Goal: Find specific page/section: Find specific page/section

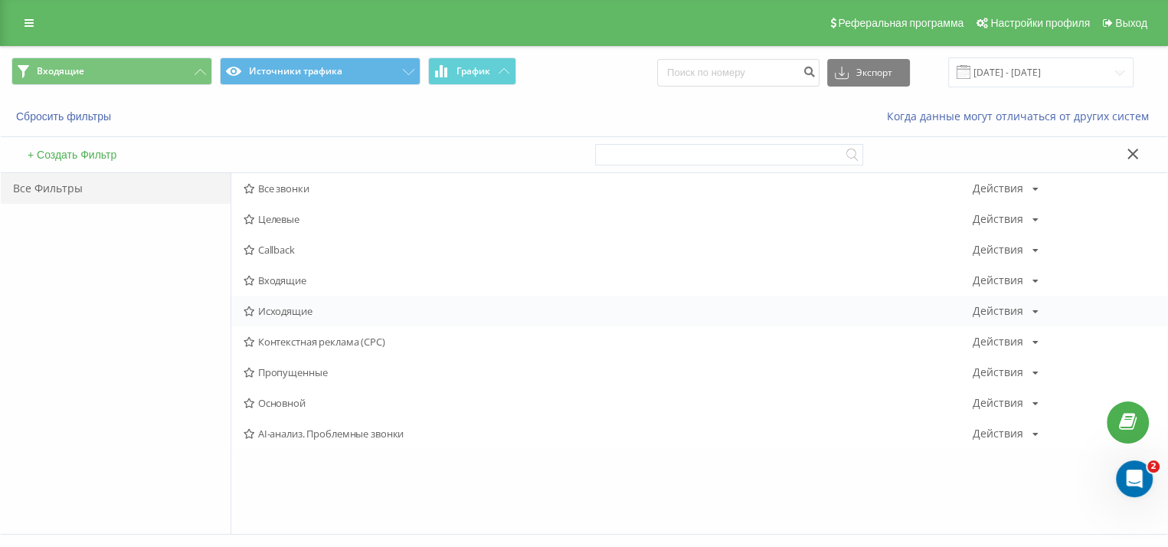
click at [346, 318] on div "Исходящие Действия Редактировать Копировать Удалить По умолчанию Поделиться" at bounding box center [699, 311] width 936 height 31
click at [308, 306] on span "Исходящие" at bounding box center [608, 311] width 729 height 11
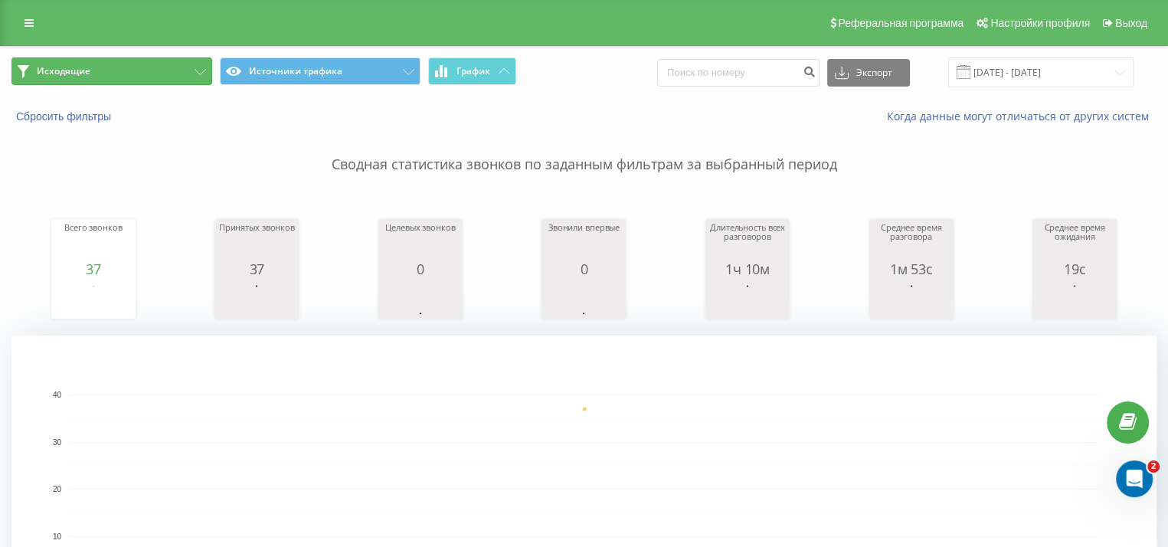
click at [129, 69] on button "Исходящие" at bounding box center [111, 71] width 201 height 28
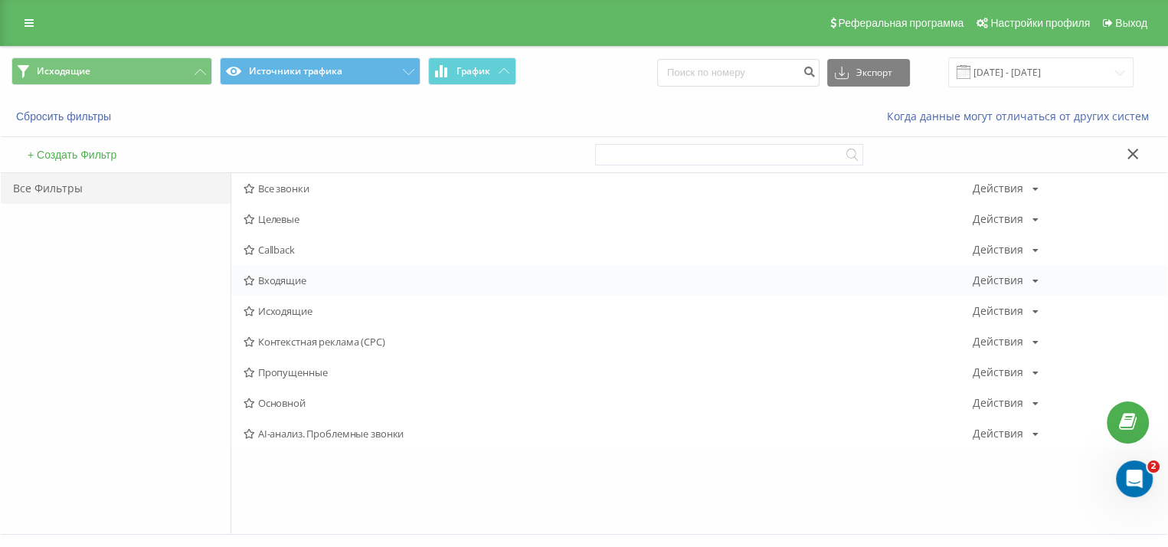
click at [298, 283] on span "Входящие" at bounding box center [608, 280] width 729 height 11
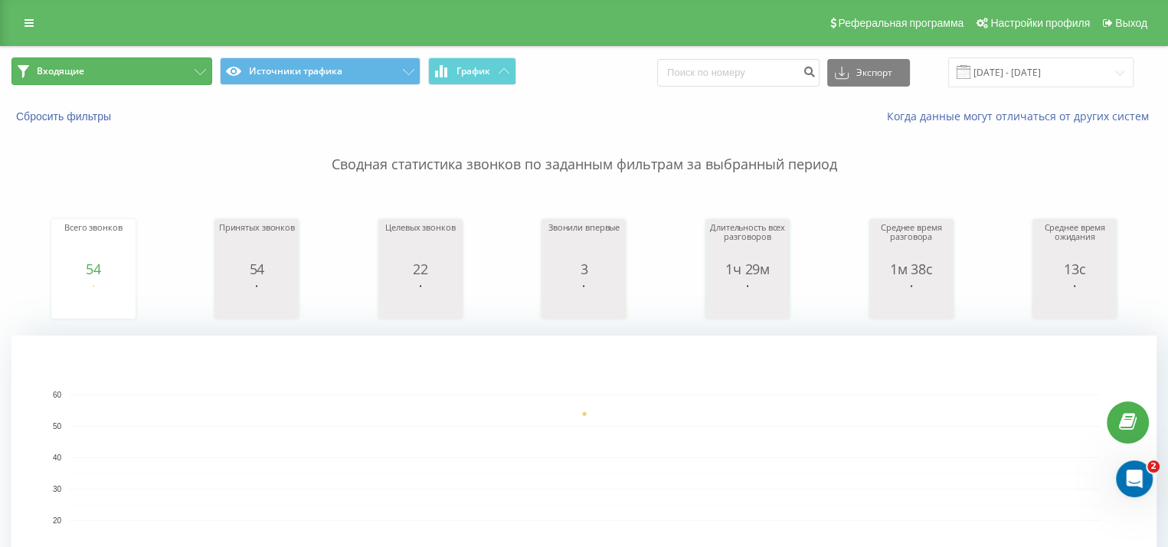
click at [105, 73] on button "Входящие" at bounding box center [111, 71] width 201 height 28
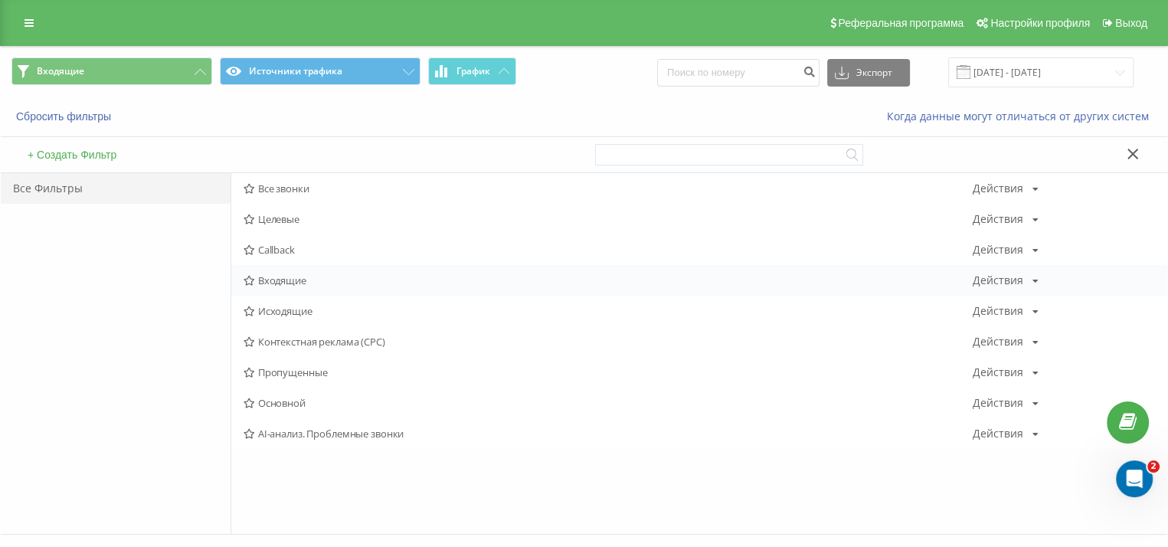
click at [272, 272] on div "Входящие Действия Редактировать Копировать Удалить По умолчанию Поделиться" at bounding box center [699, 280] width 936 height 31
click at [270, 278] on span "Входящие" at bounding box center [608, 280] width 729 height 11
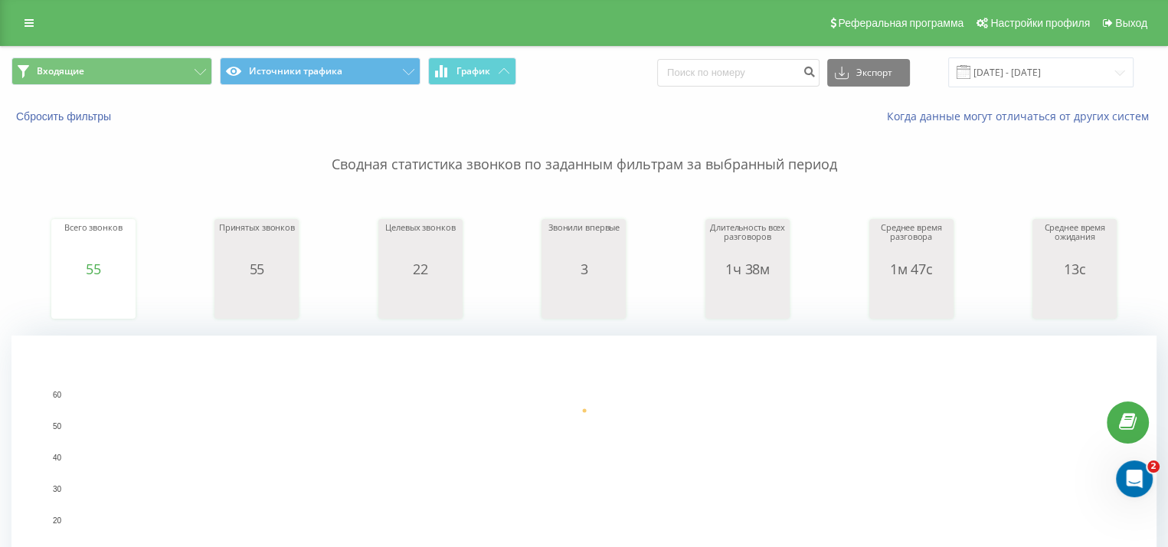
scroll to position [460, 0]
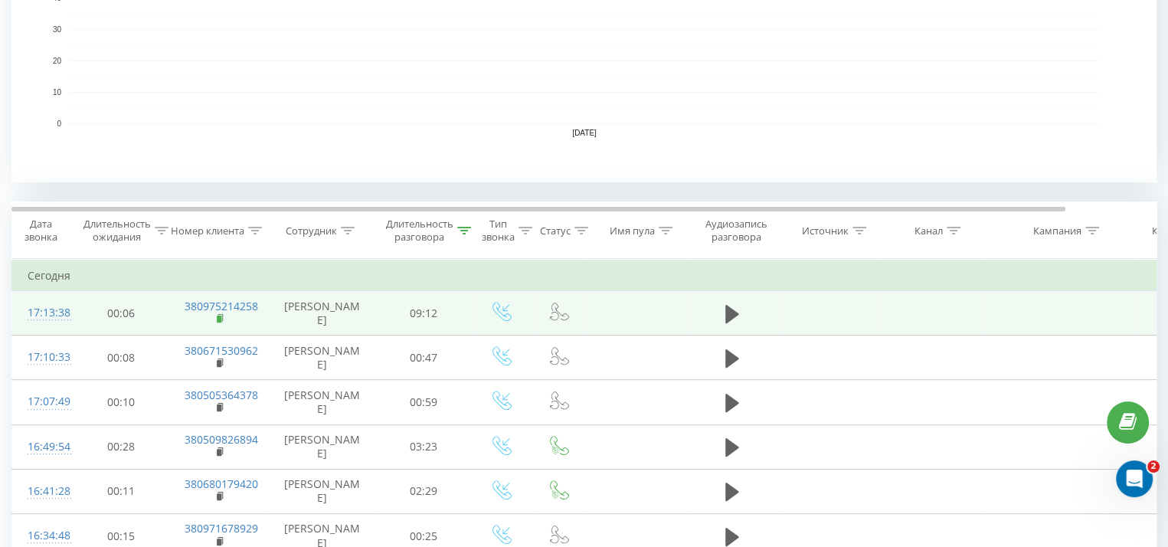
click at [218, 323] on rect at bounding box center [219, 319] width 5 height 7
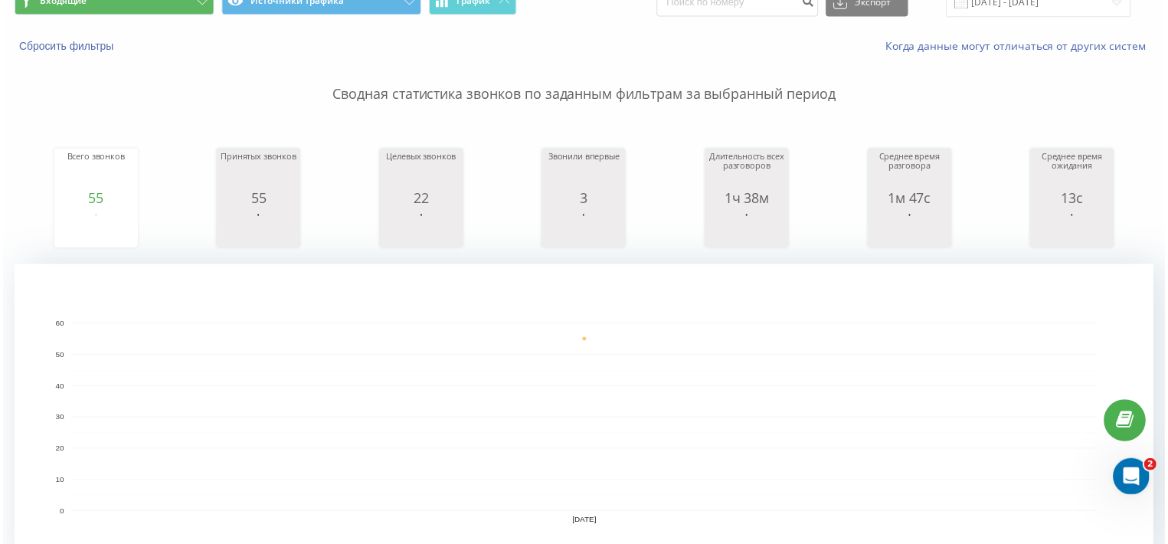
scroll to position [0, 0]
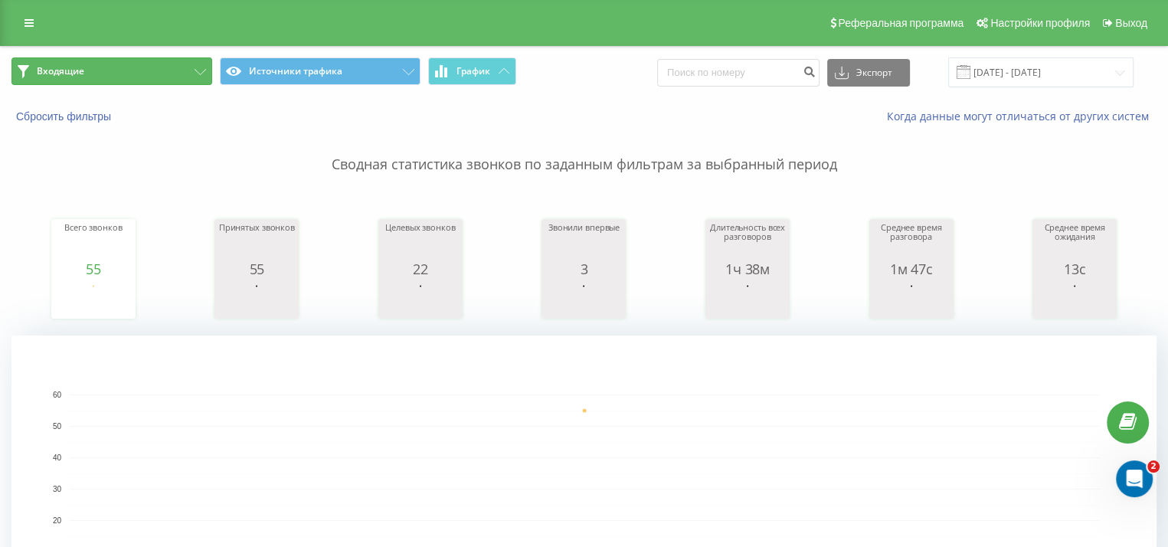
click at [165, 68] on button "Входящие" at bounding box center [111, 71] width 201 height 28
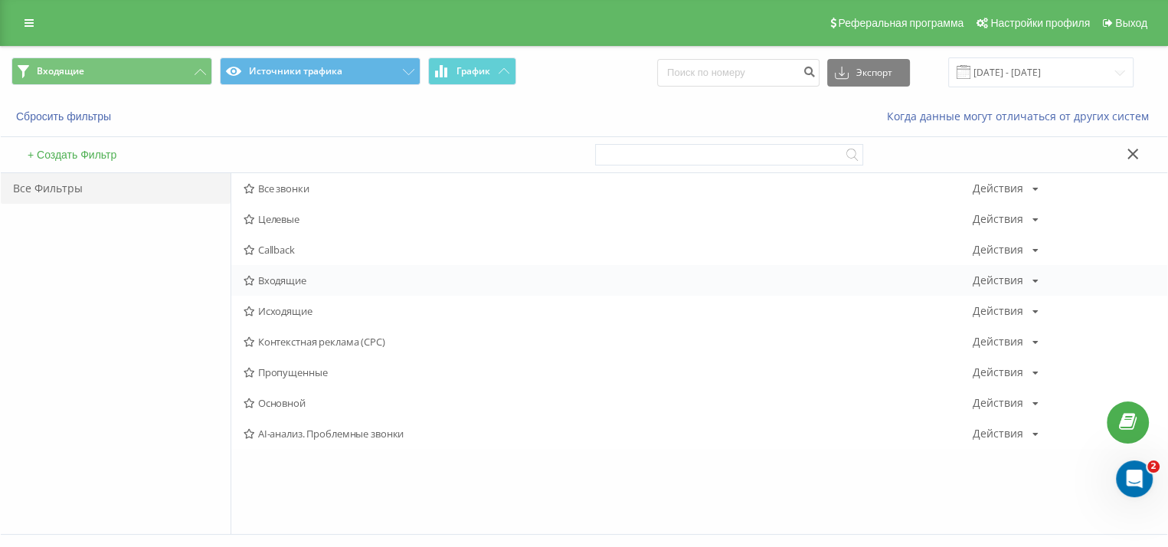
click at [299, 275] on span "Входящие" at bounding box center [608, 280] width 729 height 11
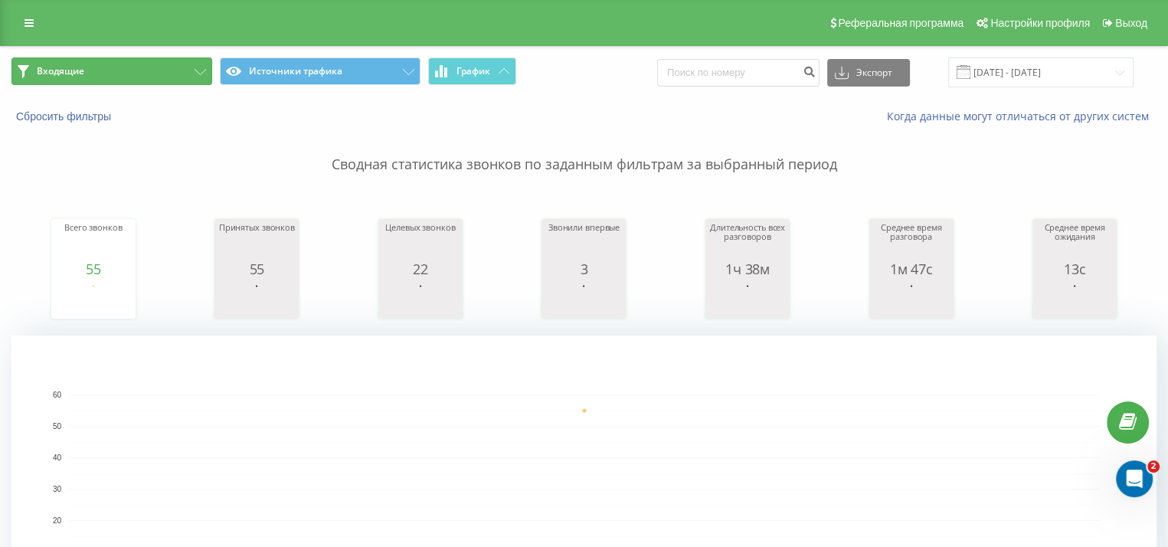
click at [125, 62] on button "Входящие" at bounding box center [111, 71] width 201 height 28
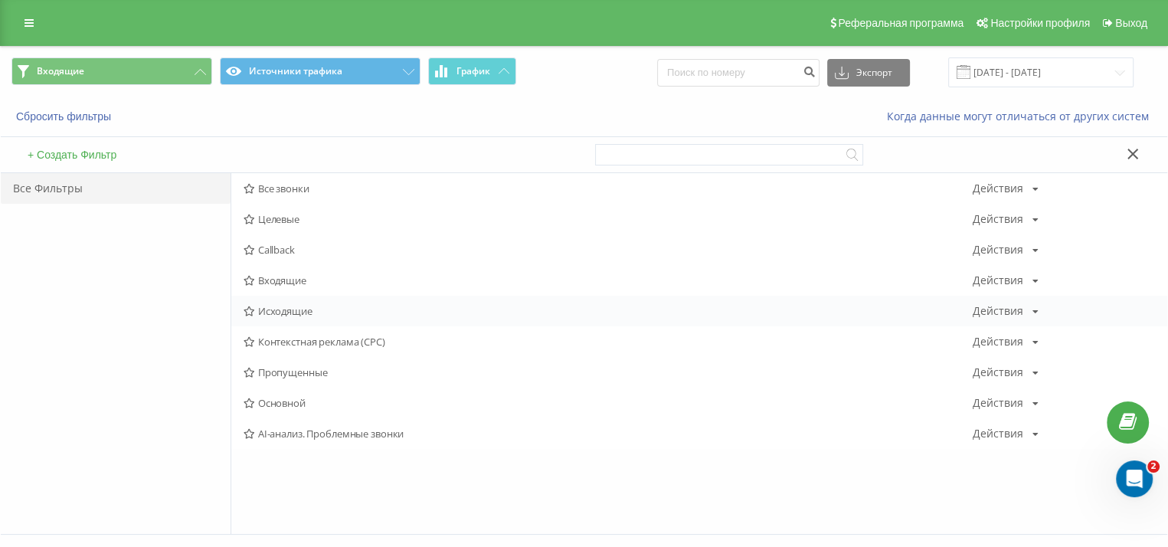
drag, startPoint x: 269, startPoint y: 288, endPoint x: 274, endPoint y: 296, distance: 9.4
click at [271, 292] on div "Входящие Действия Редактировать Копировать Удалить По умолчанию Поделиться" at bounding box center [699, 280] width 936 height 31
click at [276, 301] on div "Исходящие Действия Редактировать Копировать Удалить По умолчанию Поделиться" at bounding box center [699, 311] width 936 height 31
click at [277, 307] on span "Исходящие" at bounding box center [608, 311] width 729 height 11
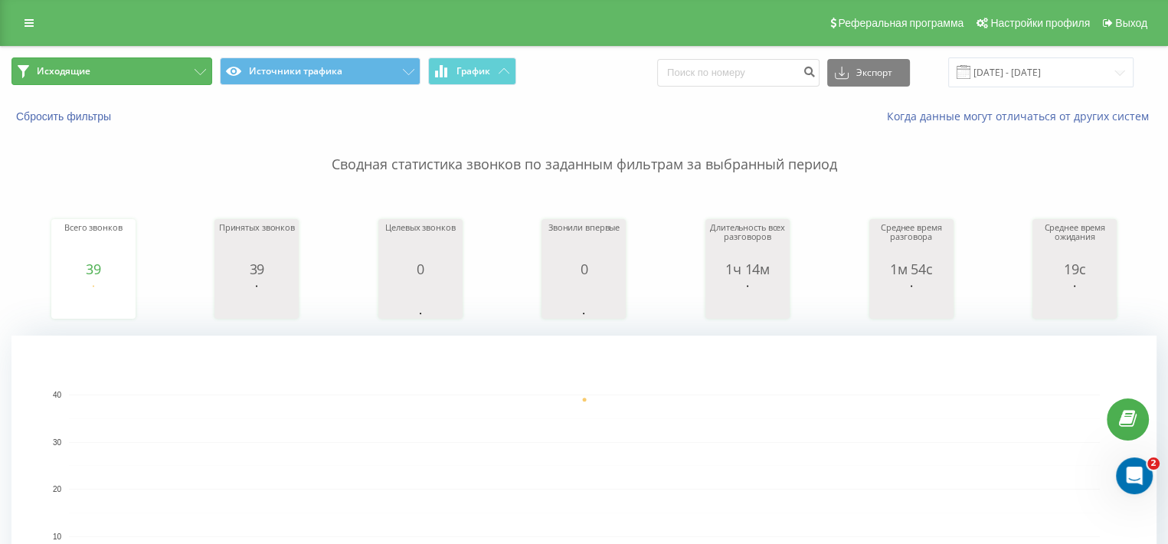
click at [87, 68] on span "Исходящие" at bounding box center [64, 71] width 54 height 12
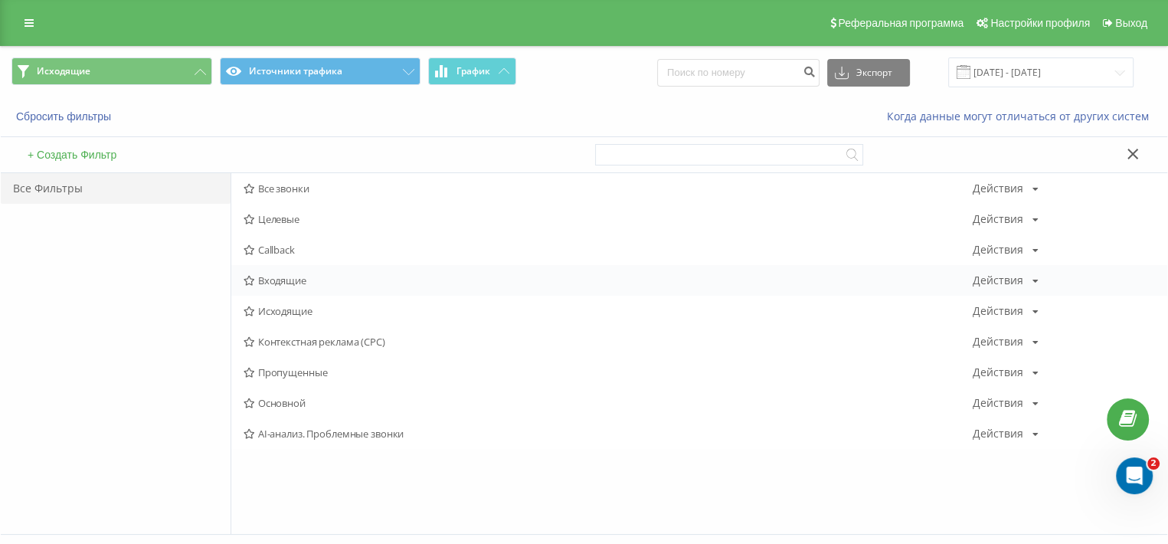
click at [300, 281] on span "Входящие" at bounding box center [608, 280] width 729 height 11
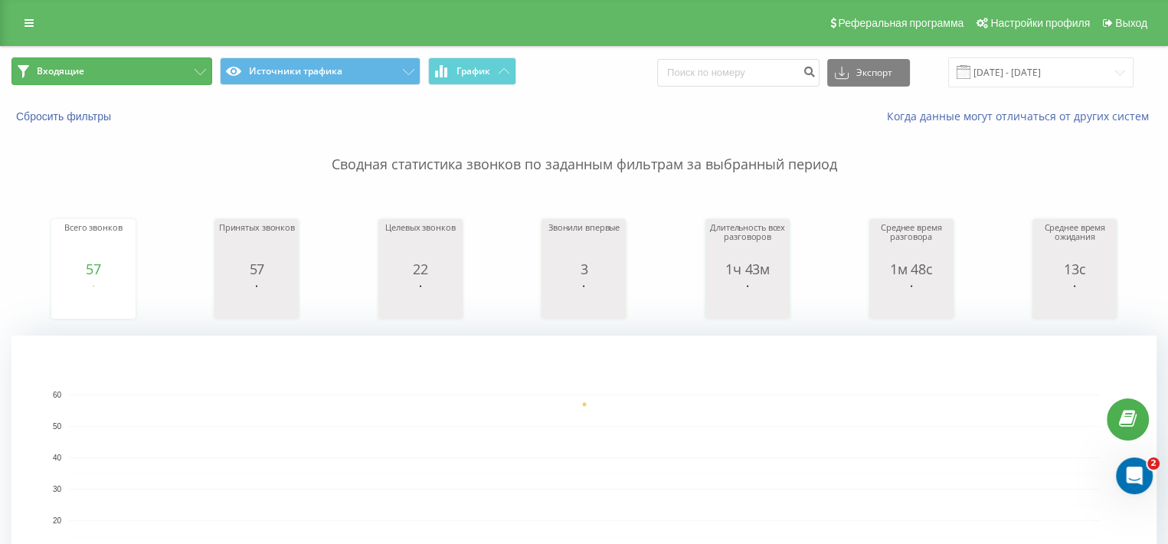
click at [110, 73] on button "Входящие" at bounding box center [111, 71] width 201 height 28
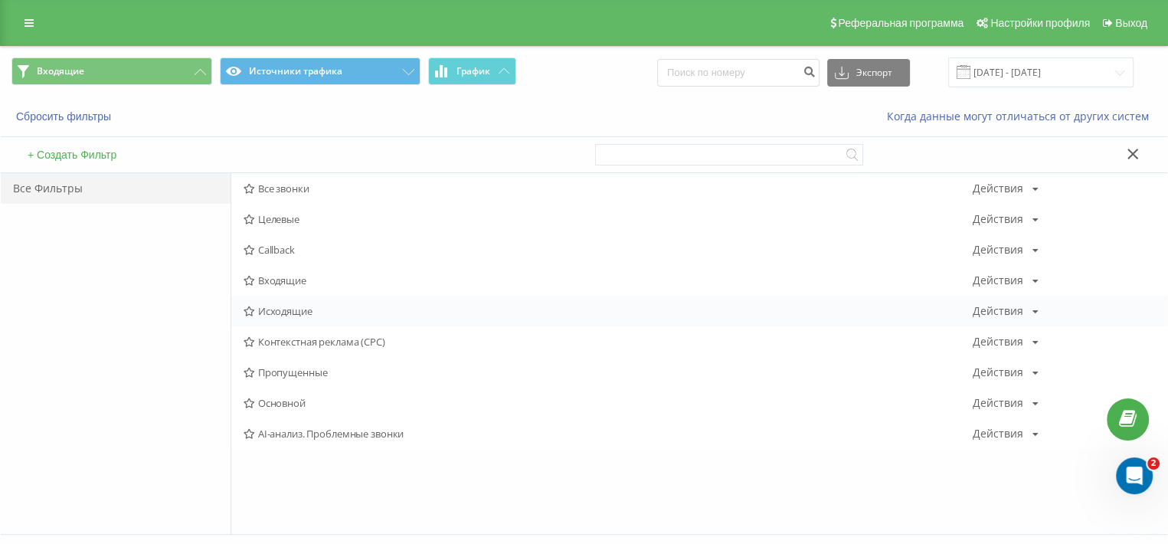
click at [306, 306] on span "Исходящие" at bounding box center [608, 311] width 729 height 11
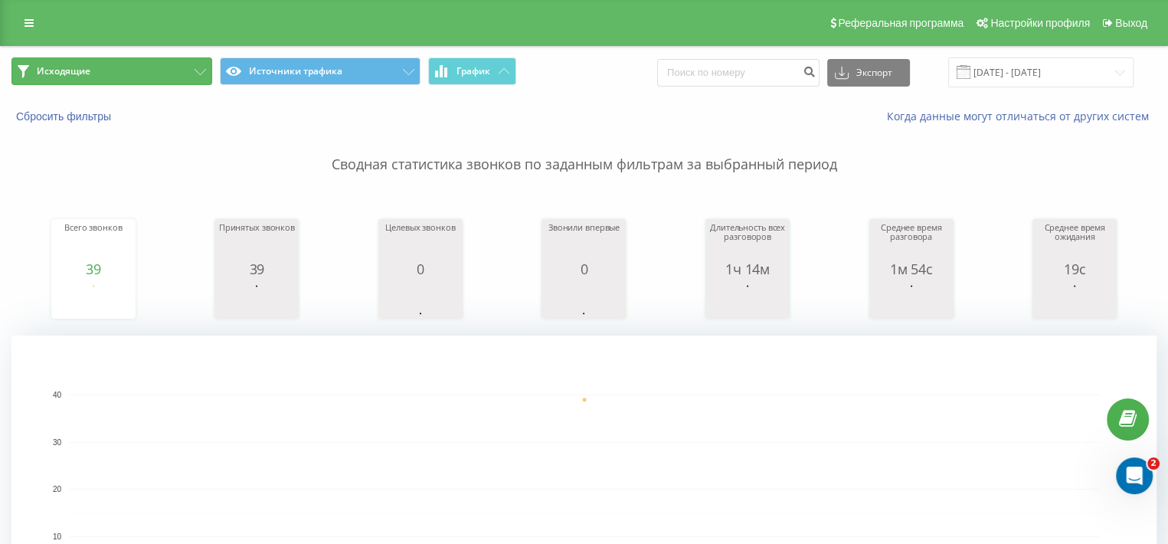
click at [119, 74] on button "Исходящие" at bounding box center [111, 71] width 201 height 28
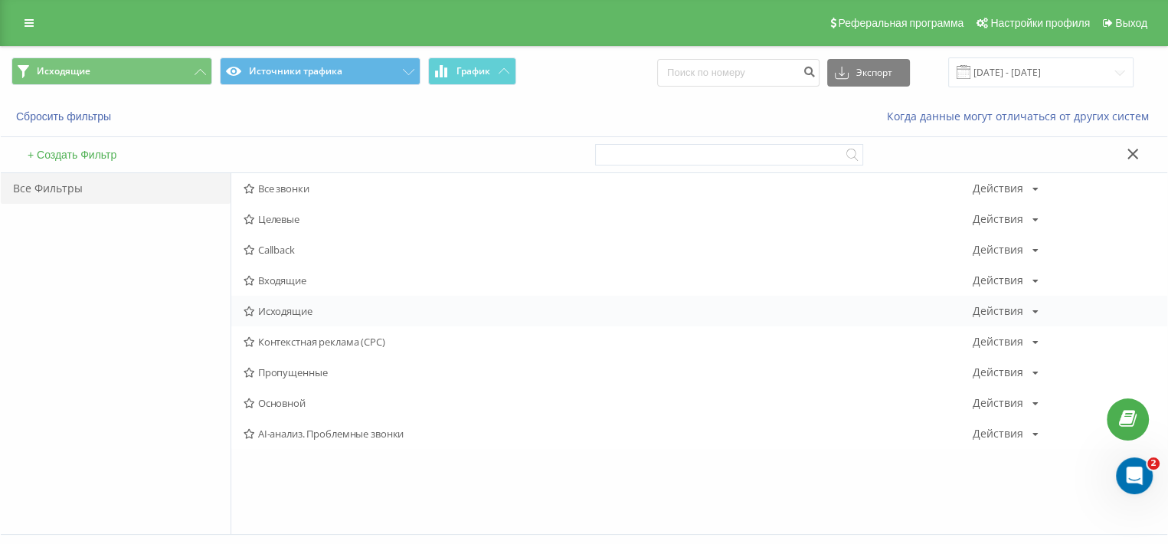
click at [290, 310] on span "Исходящие" at bounding box center [608, 311] width 729 height 11
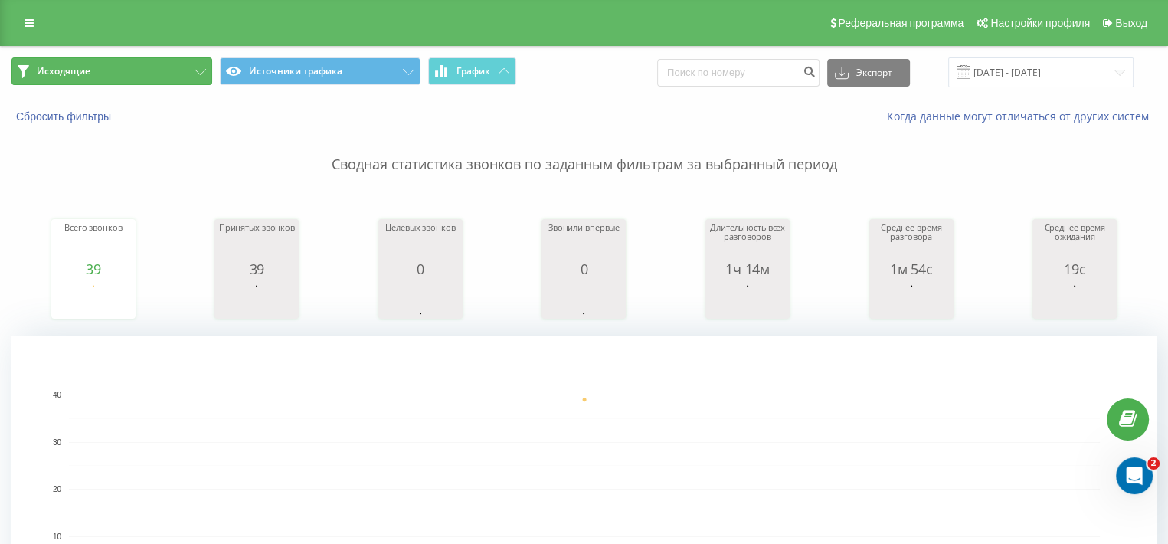
click at [138, 71] on button "Исходящие" at bounding box center [111, 71] width 201 height 28
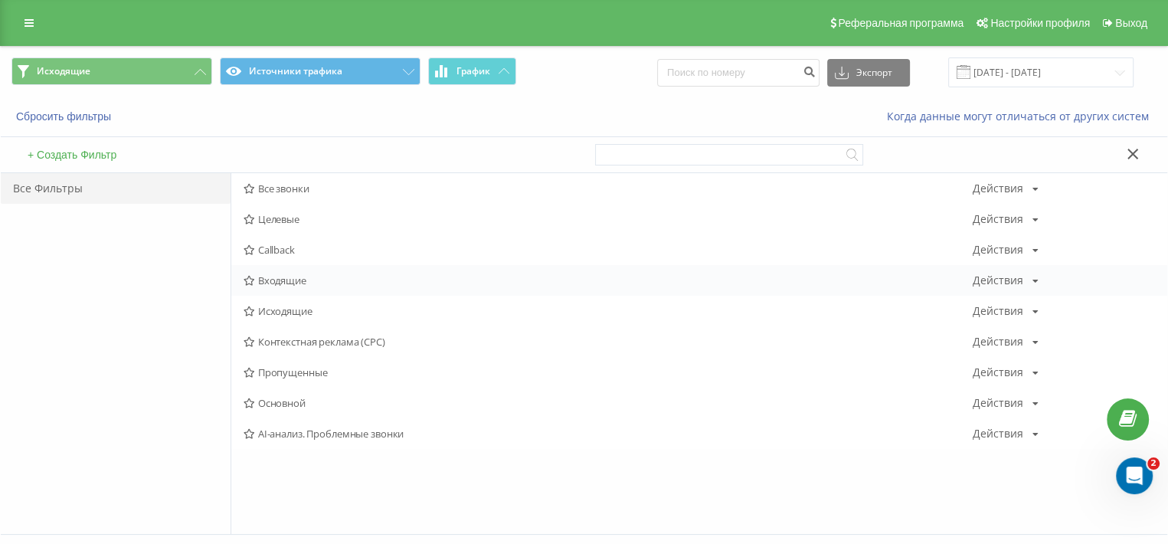
click at [277, 280] on span "Входящие" at bounding box center [608, 280] width 729 height 11
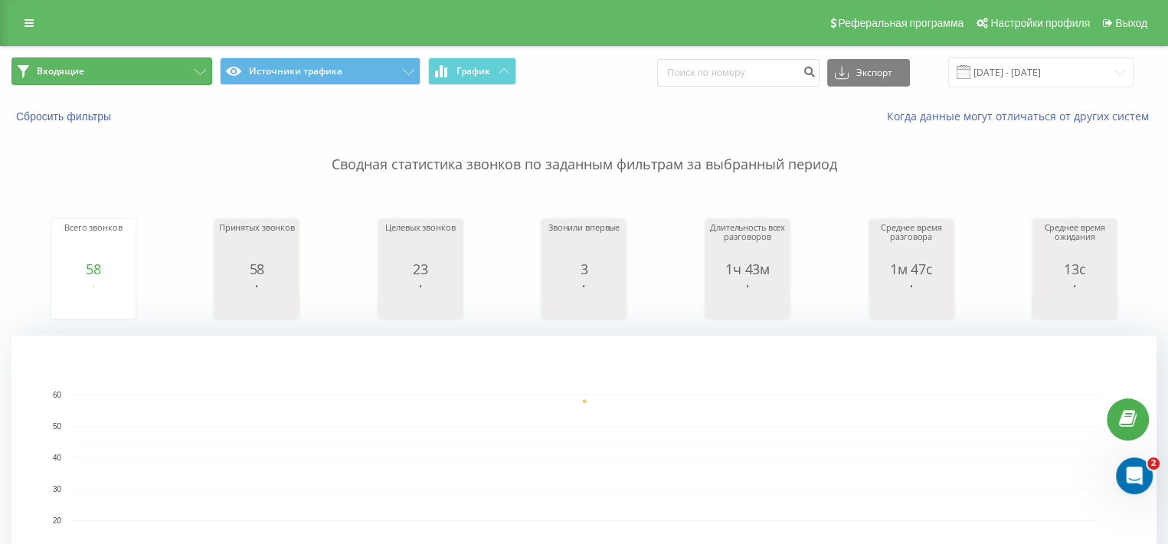
drag, startPoint x: 138, startPoint y: 61, endPoint x: 195, endPoint y: 116, distance: 78.6
click at [138, 61] on button "Входящие" at bounding box center [111, 71] width 201 height 28
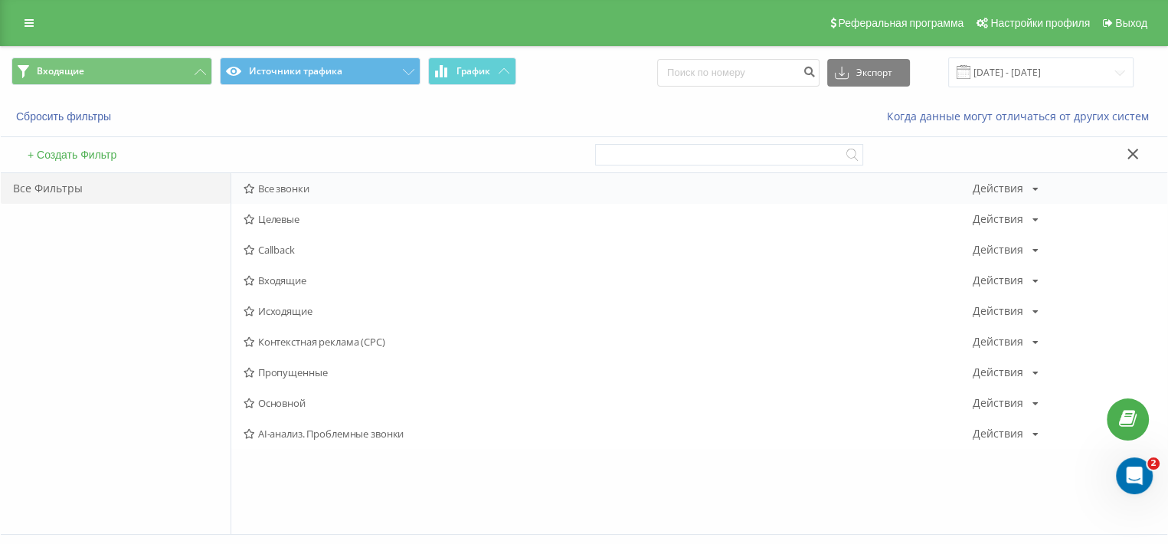
click at [288, 187] on span "Все звонки" at bounding box center [608, 188] width 729 height 11
